Goal: Obtain resource: Download file/media

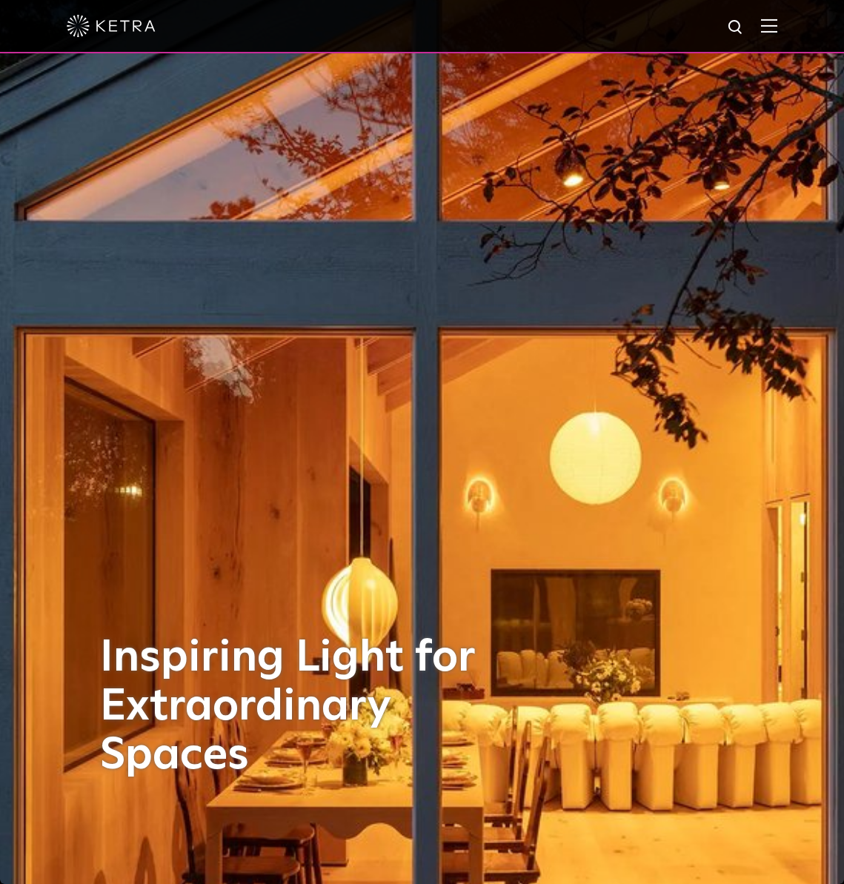
click at [795, 21] on div at bounding box center [422, 26] width 844 height 53
click at [777, 28] on img at bounding box center [769, 26] width 16 height 14
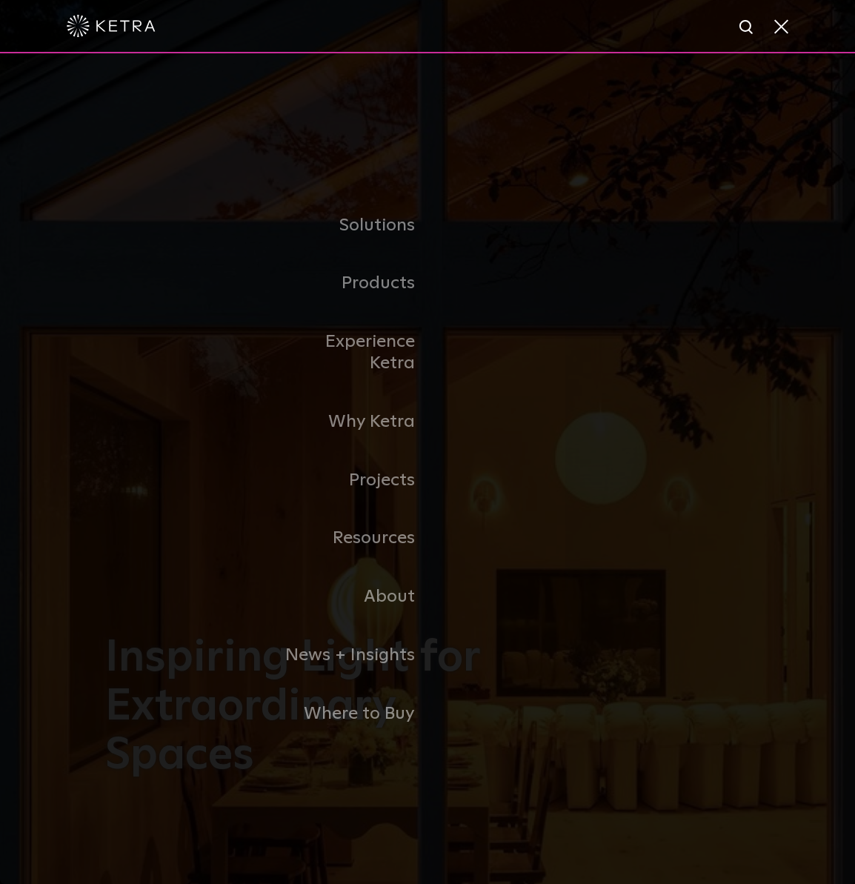
drag, startPoint x: 459, startPoint y: 308, endPoint x: 626, endPoint y: 347, distance: 172.0
click at [0, 0] on link "Residential Products" at bounding box center [0, 0] width 0 height 0
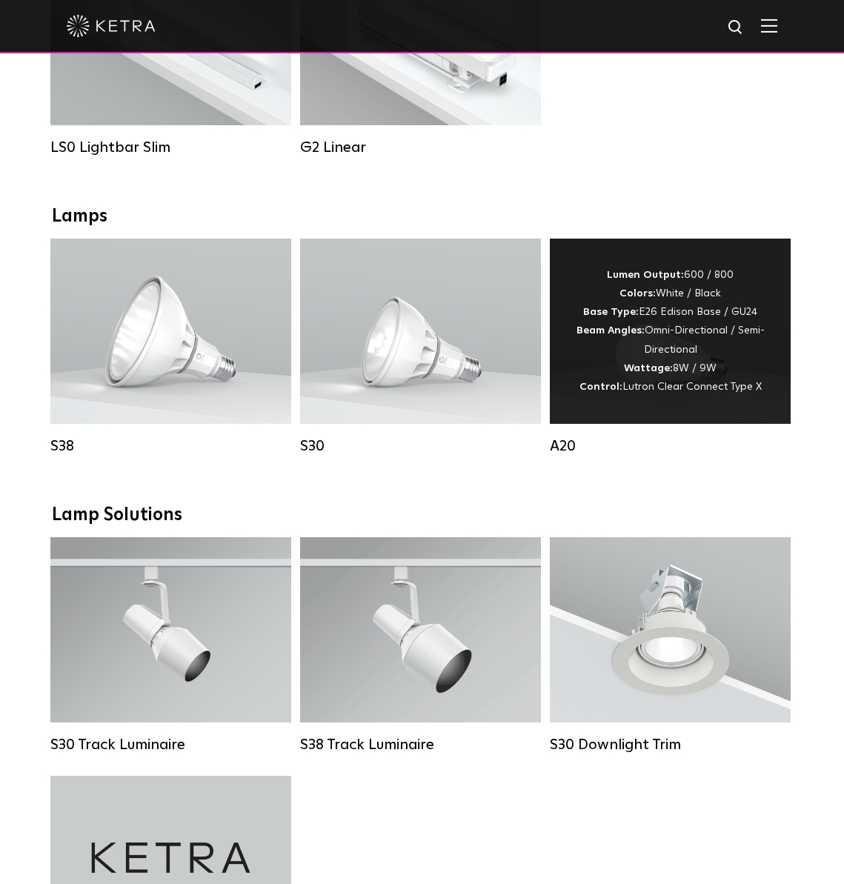
scroll to position [688, 0]
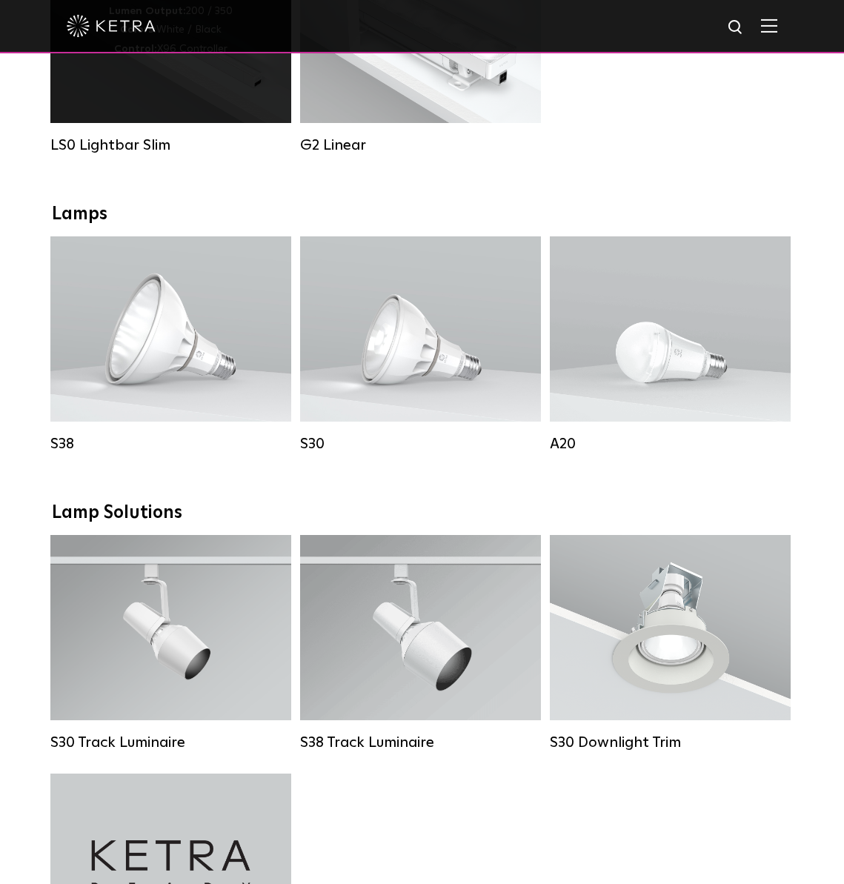
click at [239, 102] on div "Lumen Output: 200 / 350 Colors: White / Black Control: X96 Controller" at bounding box center [170, 30] width 241 height 185
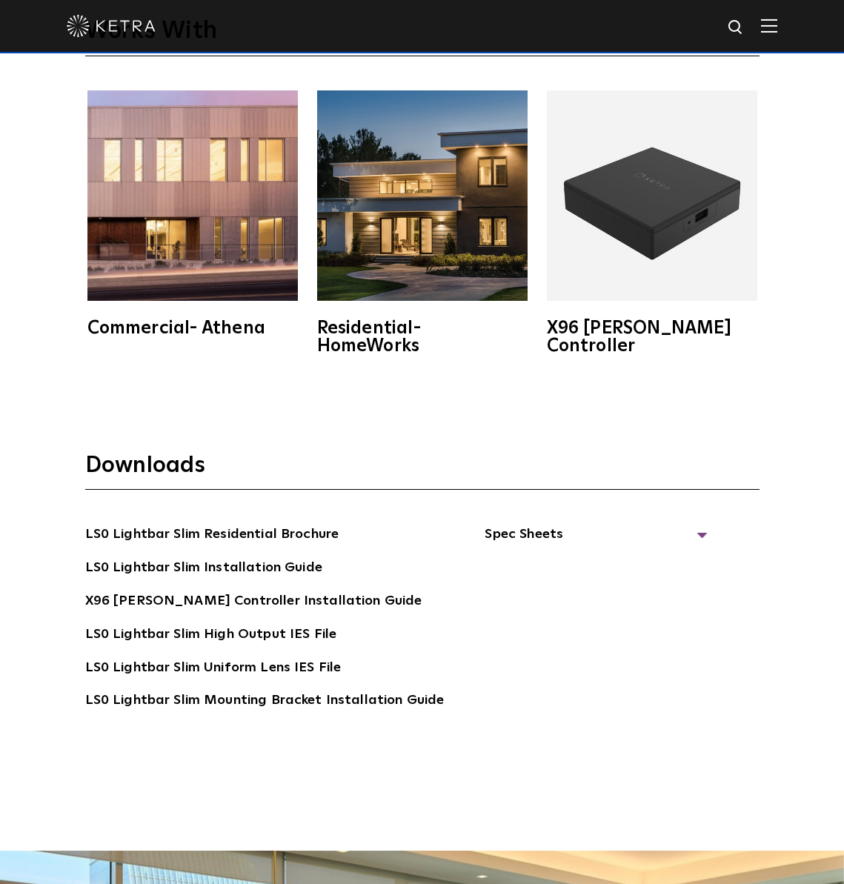
scroll to position [3051, 0]
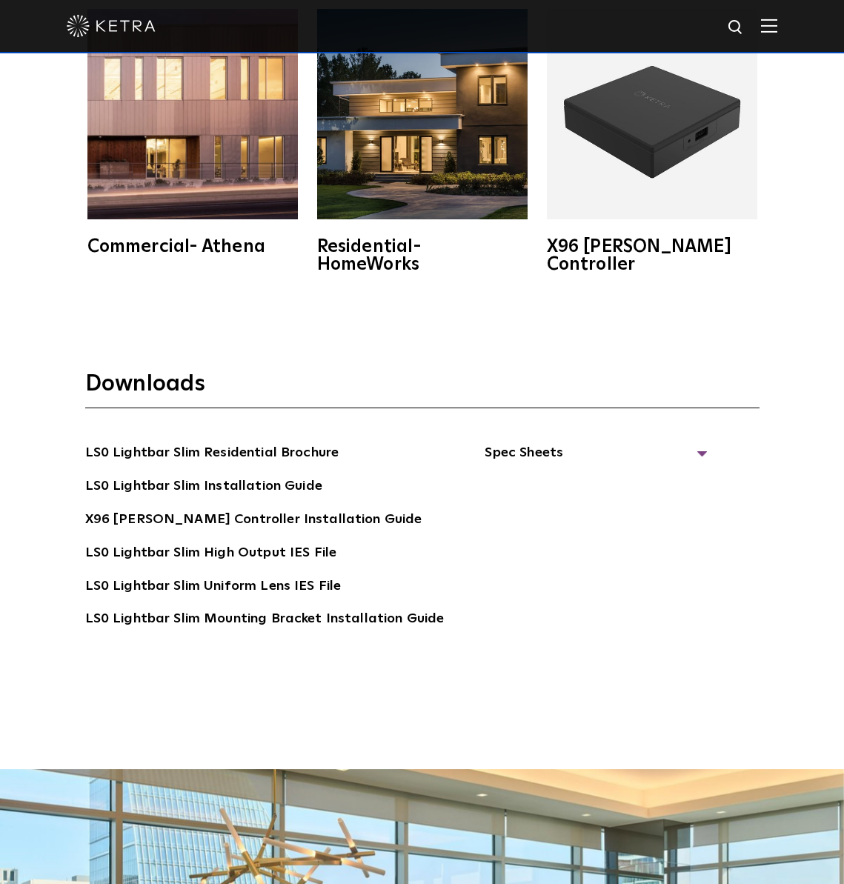
click at [537, 417] on section "Downloads LS0 Lightbar Slim Residential Brochure LS0 Lightbar Slim Installation…" at bounding box center [422, 521] width 674 height 303
drag, startPoint x: 537, startPoint y: 425, endPoint x: 549, endPoint y: 437, distance: 16.8
click at [537, 442] on span "Spec Sheets" at bounding box center [596, 458] width 222 height 33
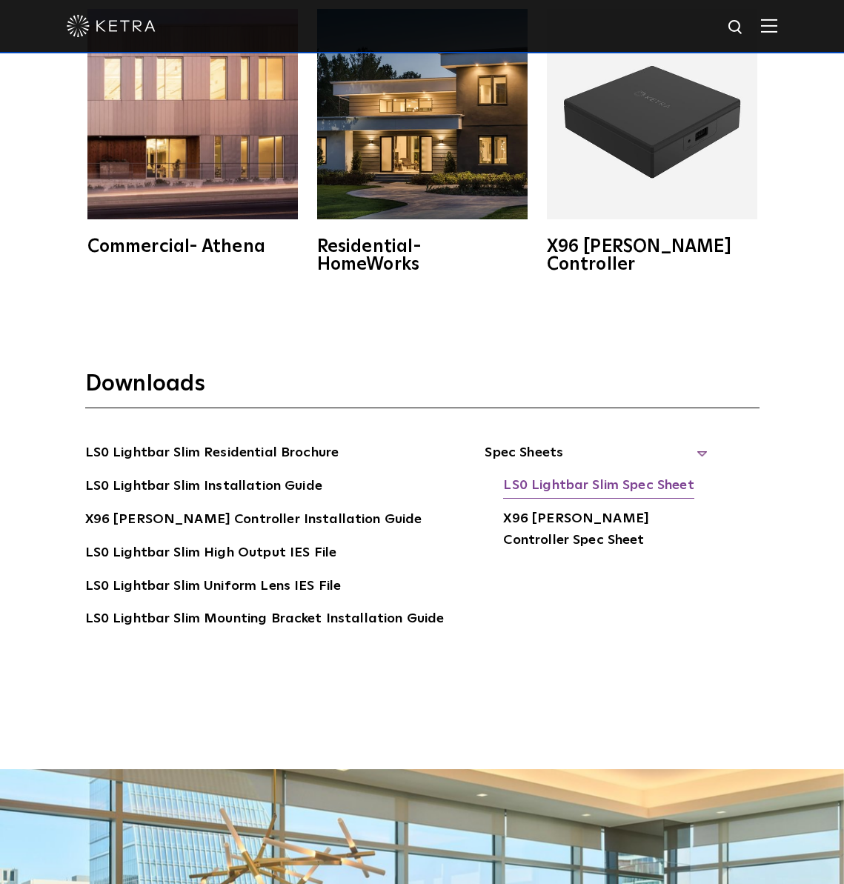
click at [606, 475] on link "LS0 Lightbar Slim Spec Sheet" at bounding box center [598, 487] width 190 height 24
